Goal: Task Accomplishment & Management: Complete application form

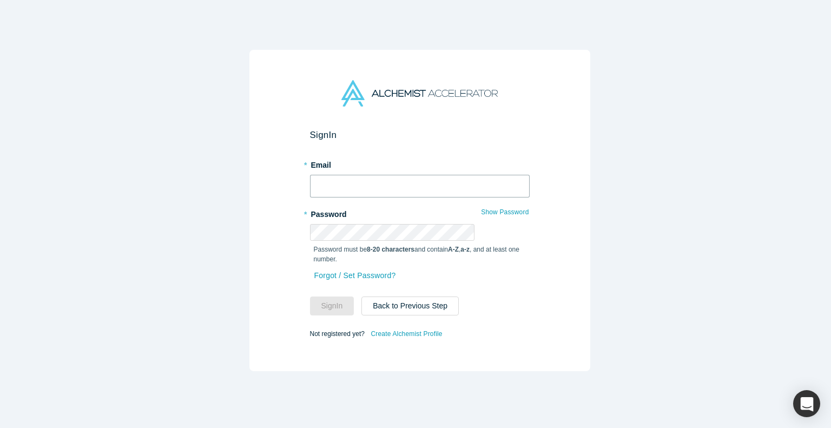
type input "[PERSON_NAME][EMAIL_ADDRESS]"
click at [354, 297] on button "Sign In" at bounding box center [332, 306] width 44 height 19
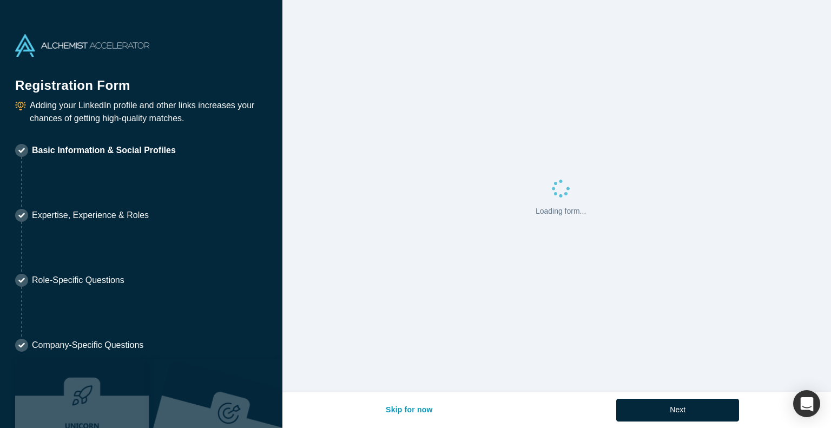
select select "JP"
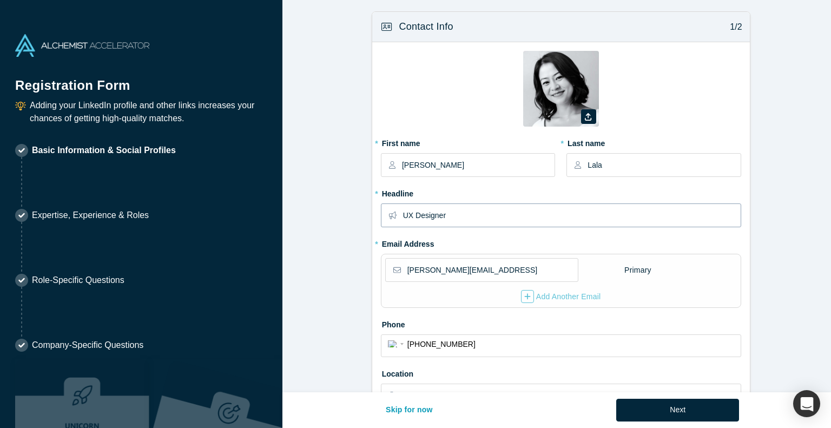
click at [459, 204] on input "UX Designer" at bounding box center [571, 215] width 337 height 23
type input "Head of Design"
click at [347, 319] on form "Contact Info 1/2 Zoom Save Remove Upload New * First name [PERSON_NAME] * Last …" at bounding box center [560, 349] width 557 height 676
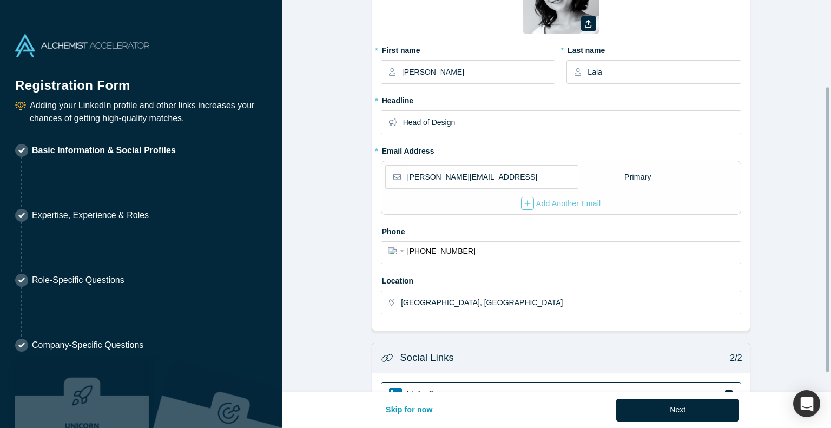
scroll to position [161, 0]
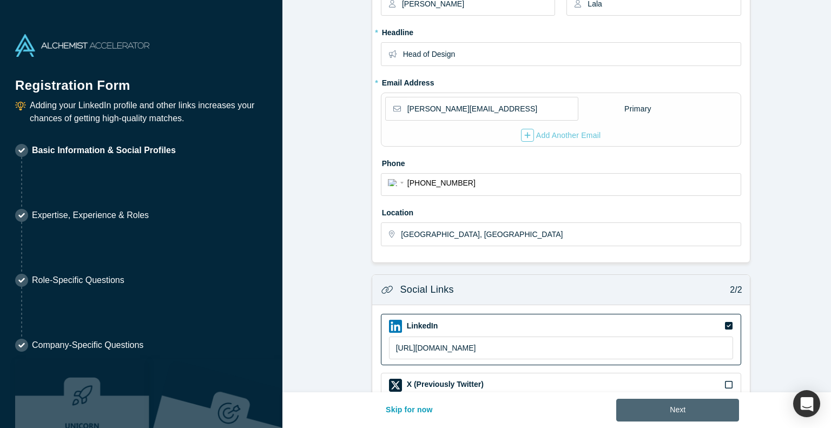
click at [645, 414] on button "Next" at bounding box center [677, 410] width 123 height 23
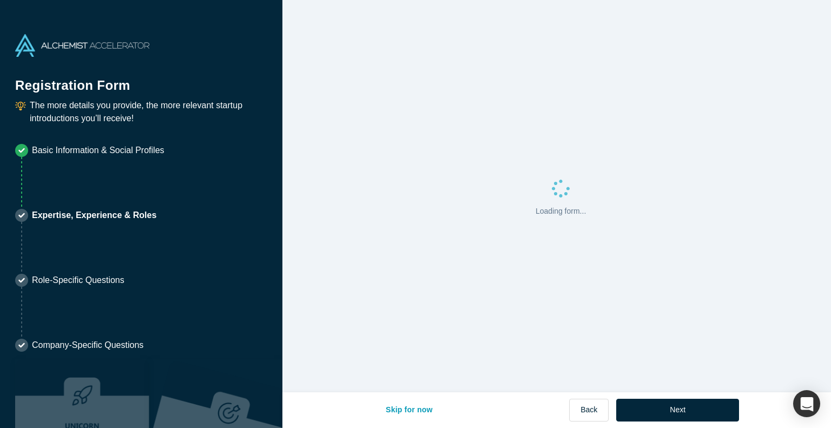
scroll to position [0, 0]
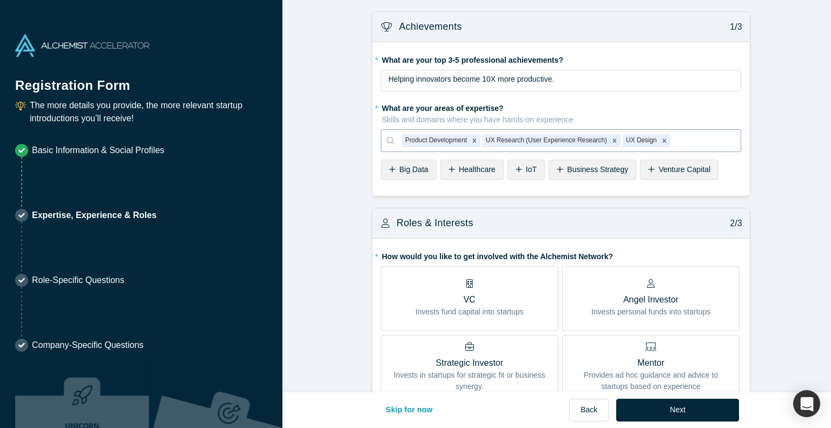
click at [673, 134] on div at bounding box center [703, 141] width 61 height 14
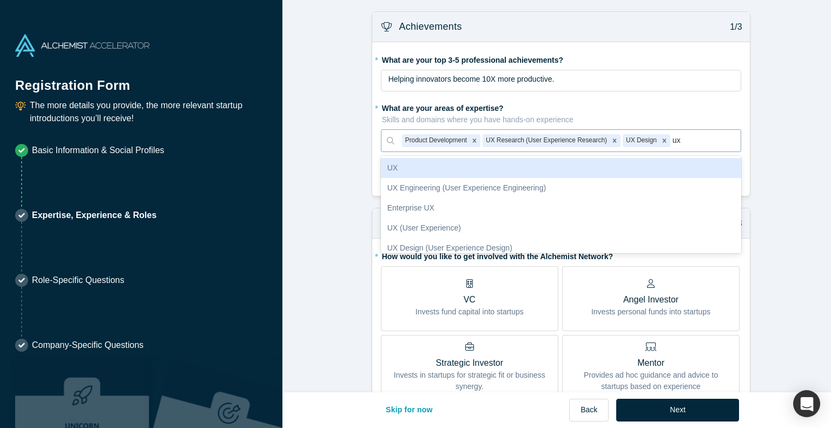
type input "u"
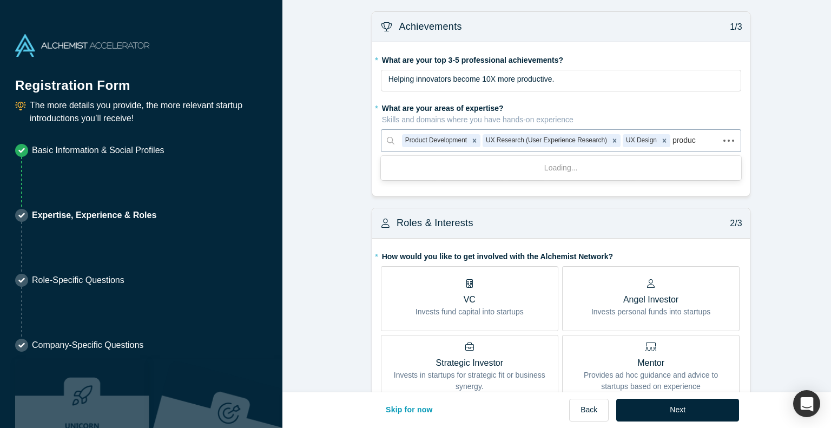
type input "product"
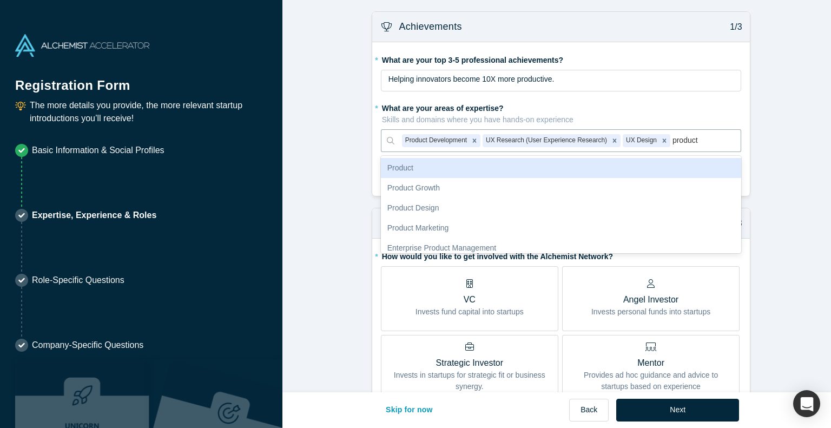
click at [424, 158] on div "Product" at bounding box center [561, 168] width 360 height 20
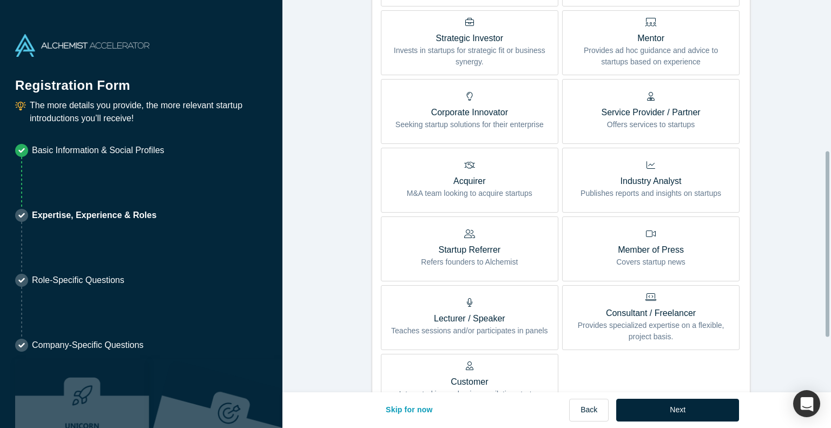
scroll to position [462, 0]
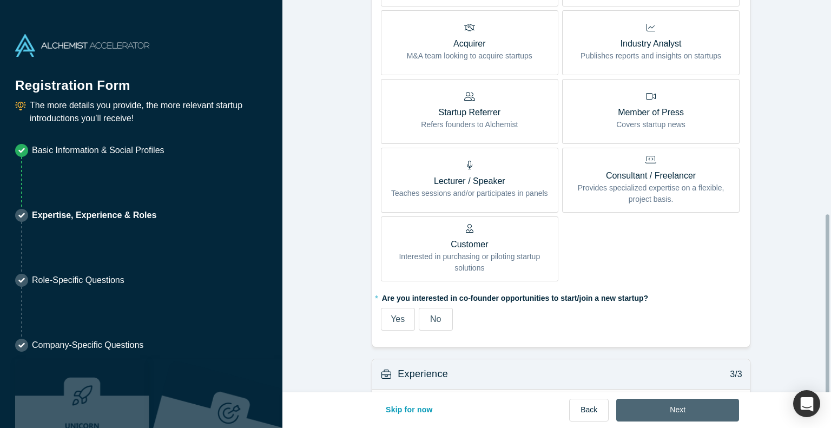
click at [634, 412] on button "Next" at bounding box center [677, 410] width 123 height 23
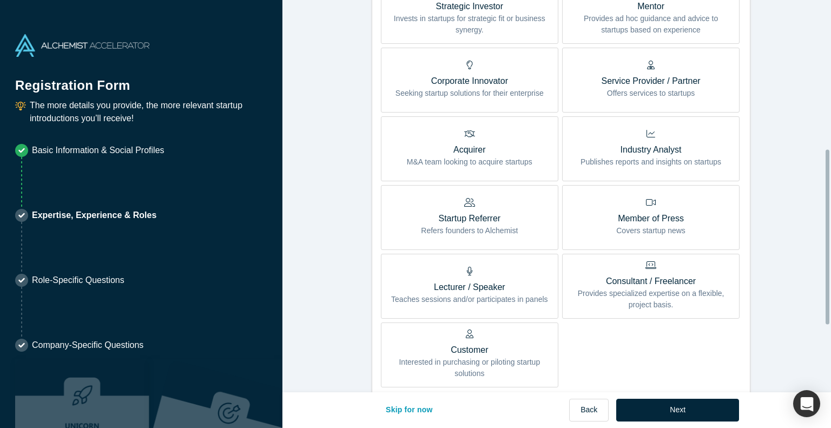
scroll to position [515, 0]
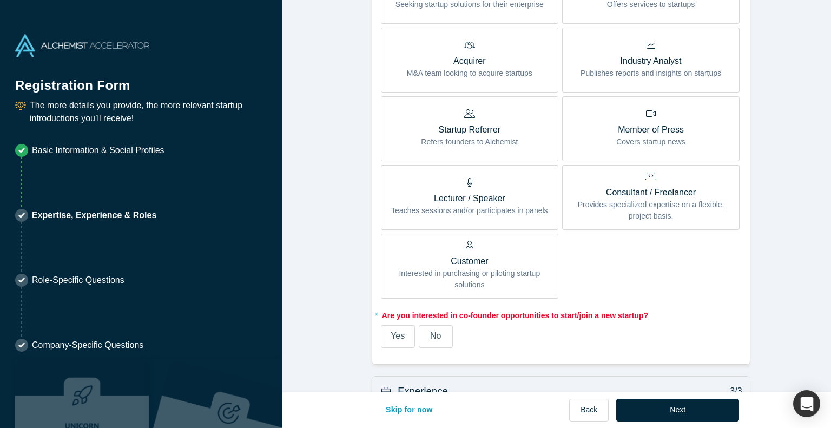
click at [419, 325] on label "No" at bounding box center [436, 336] width 34 height 23
click at [0, 0] on input "No" at bounding box center [0, 0] width 0 height 0
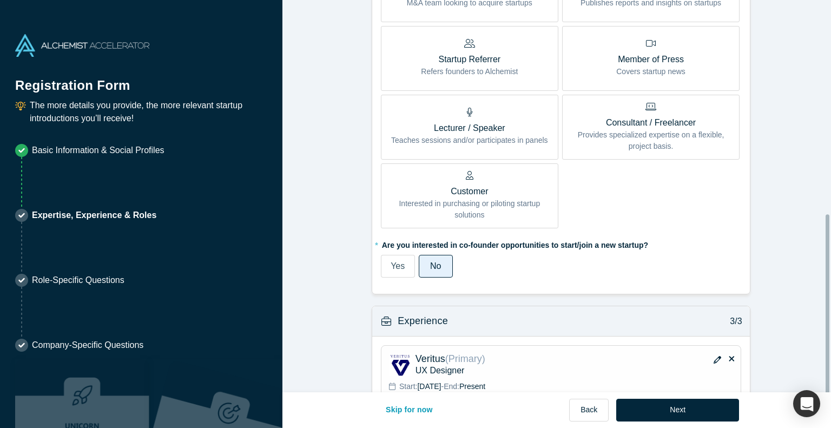
scroll to position [462, 0]
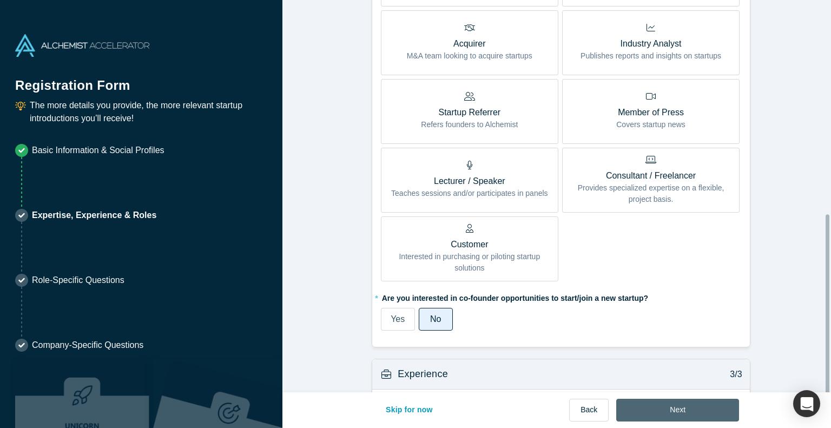
click at [624, 417] on button "Next" at bounding box center [677, 410] width 123 height 23
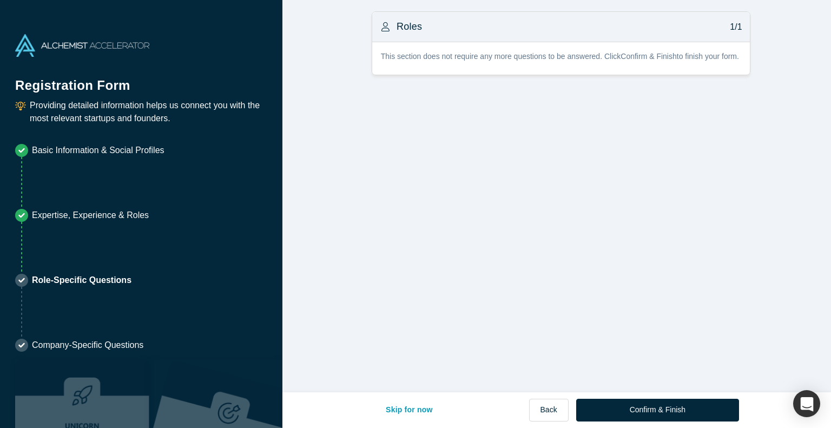
scroll to position [0, 0]
click at [621, 52] on b "Confirm & Finish" at bounding box center [649, 56] width 56 height 9
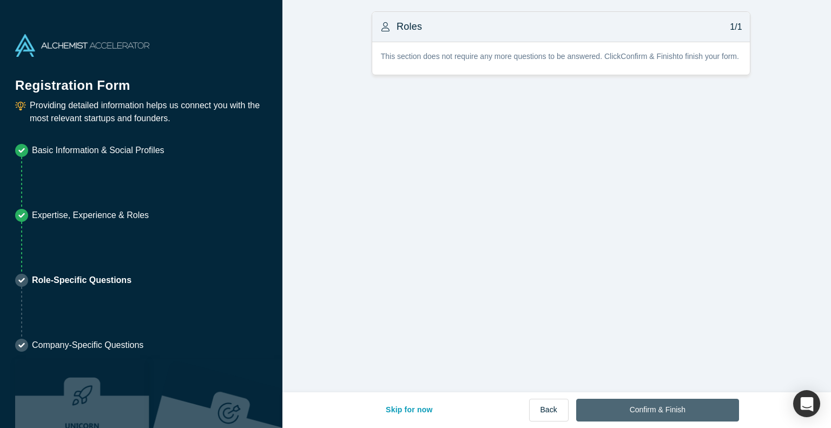
click at [604, 415] on button "Confirm & Finish" at bounding box center [657, 410] width 163 height 23
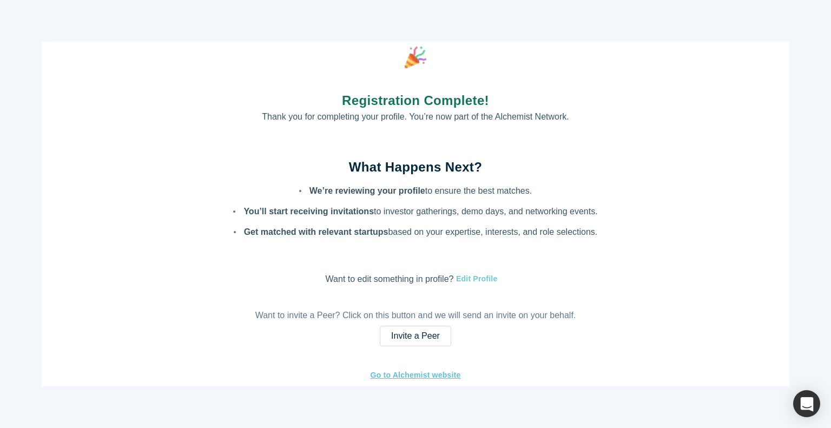
click at [460, 273] on button "Edit Profile" at bounding box center [475, 279] width 44 height 12
select select "JP"
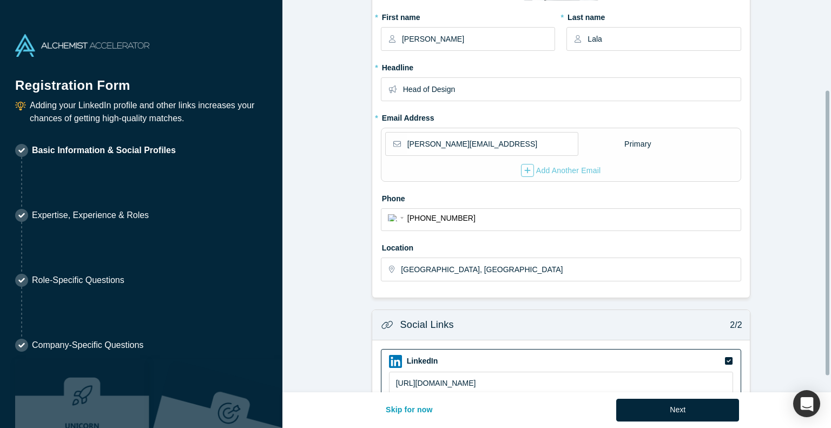
scroll to position [161, 0]
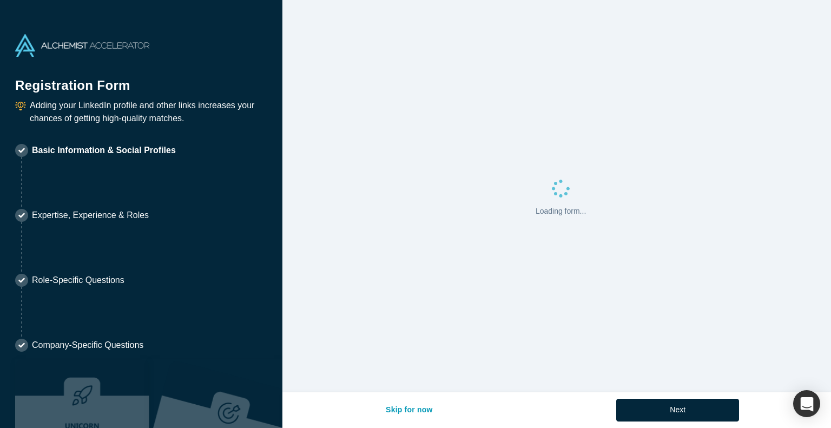
select select "JP"
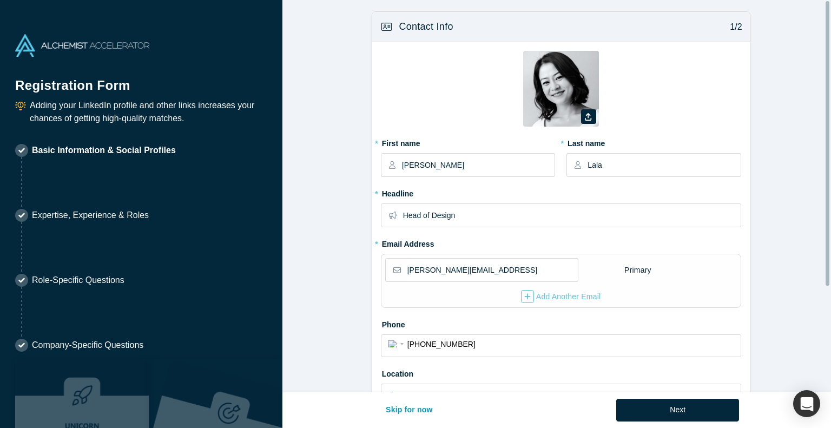
click at [71, 68] on h1 "Registration Form" at bounding box center [141, 79] width 252 height 31
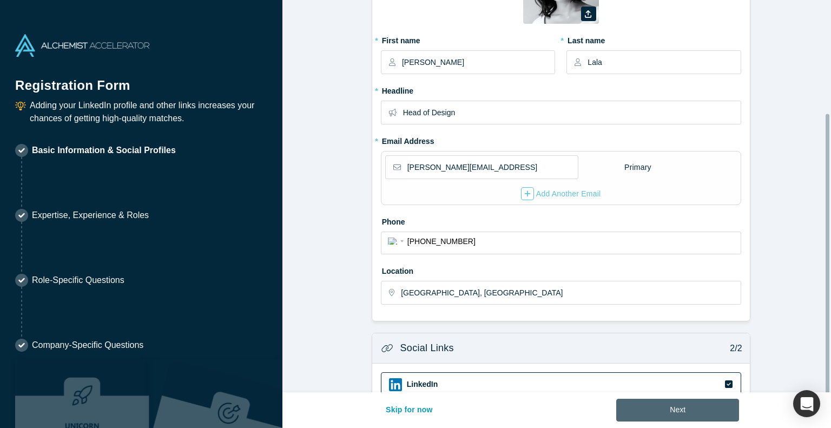
scroll to position [161, 0]
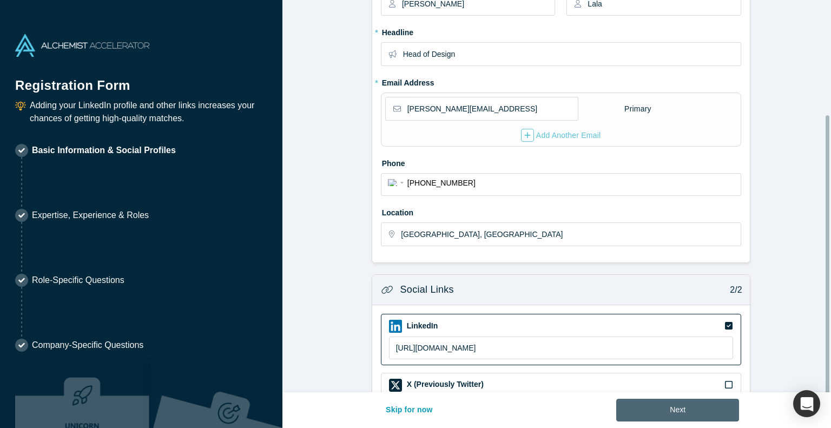
click at [644, 413] on button "Next" at bounding box center [677, 410] width 123 height 23
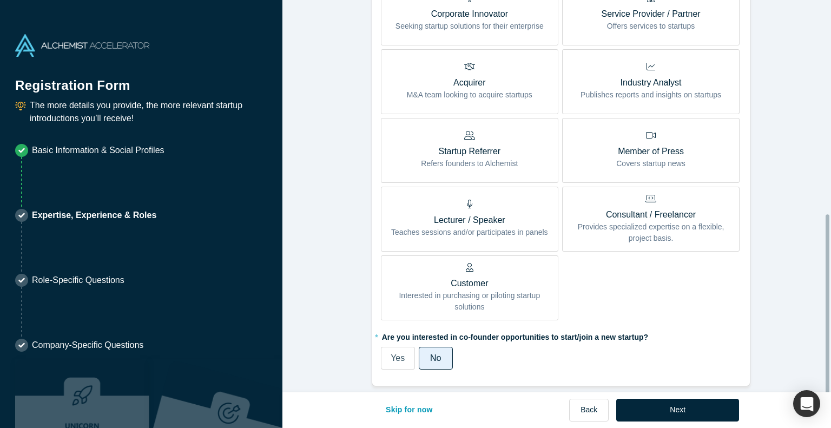
scroll to position [462, 0]
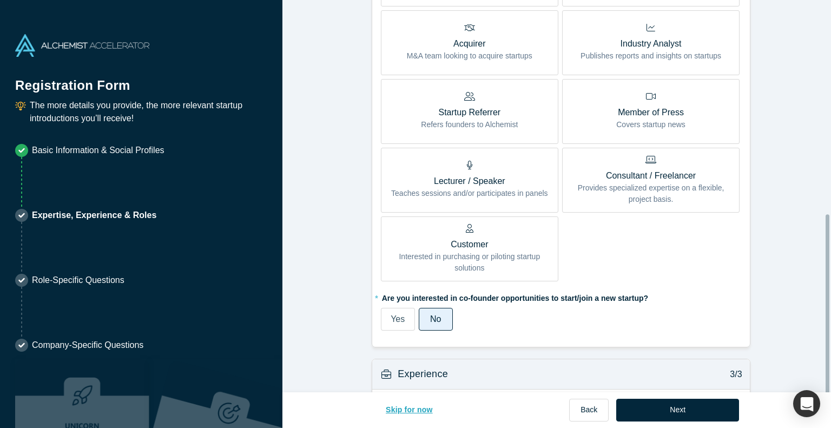
click at [444, 410] on button "Skip for now" at bounding box center [409, 410] width 70 height 23
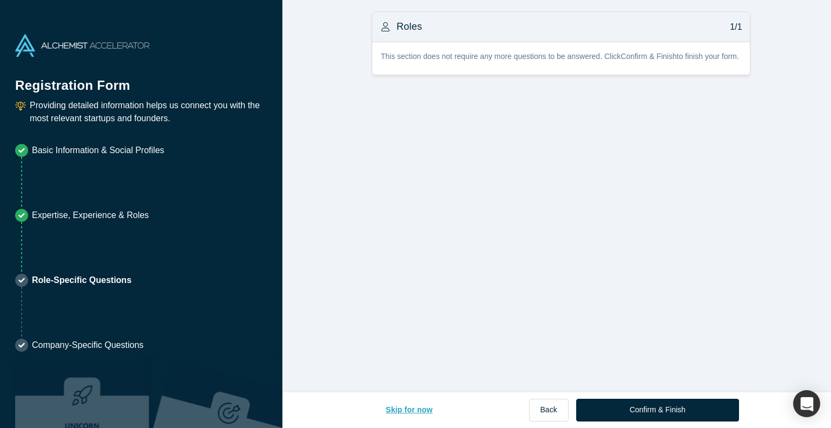
scroll to position [0, 0]
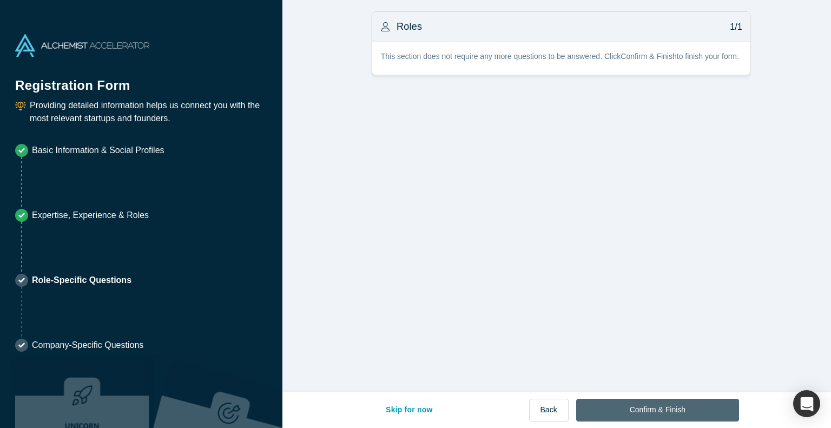
click at [612, 413] on button "Confirm & Finish" at bounding box center [657, 410] width 163 height 23
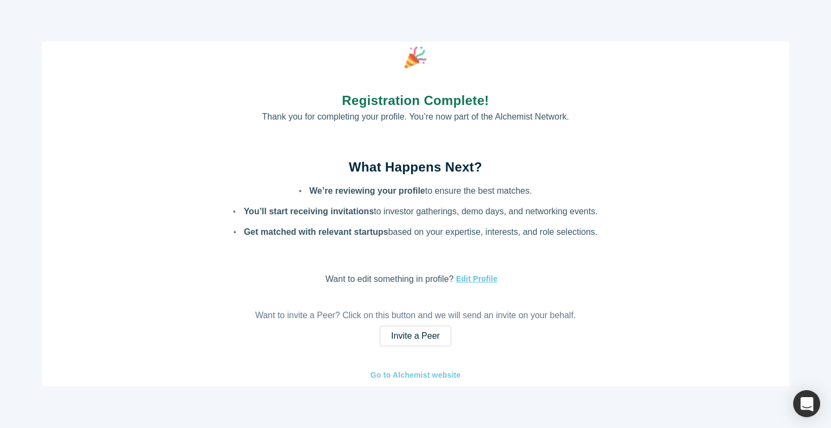
click at [404, 369] on link "Go to Alchemist website" at bounding box center [415, 375] width 91 height 12
